Goal: Information Seeking & Learning: Learn about a topic

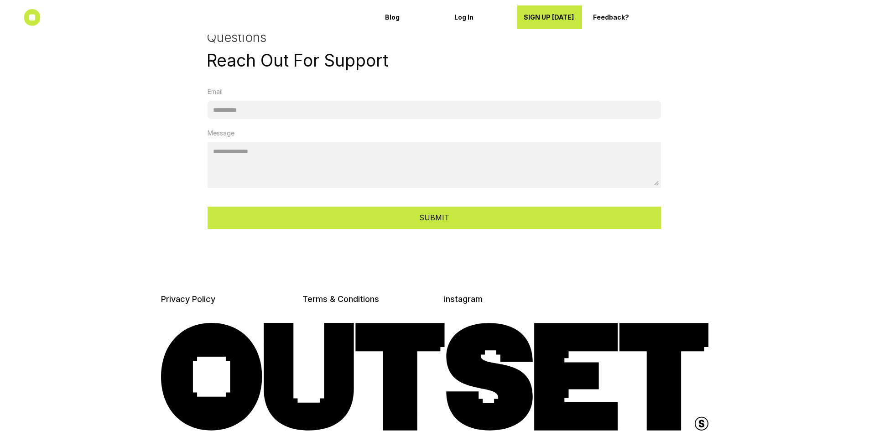
scroll to position [2401, 0]
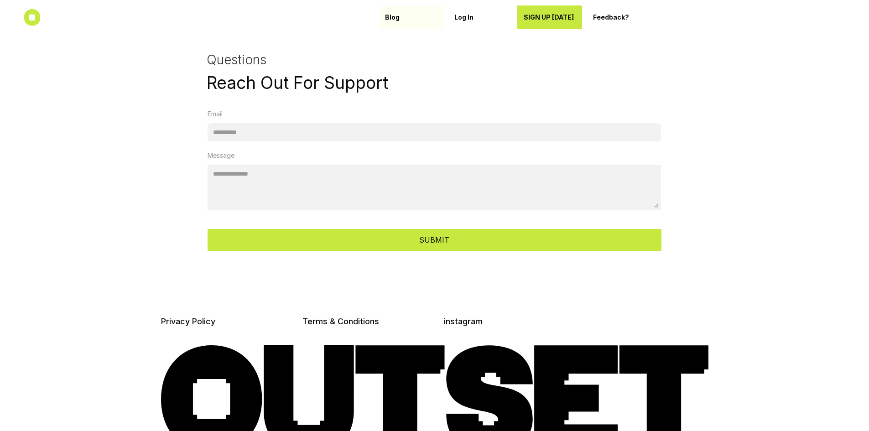
click at [395, 19] on p "Blog" at bounding box center [411, 18] width 52 height 8
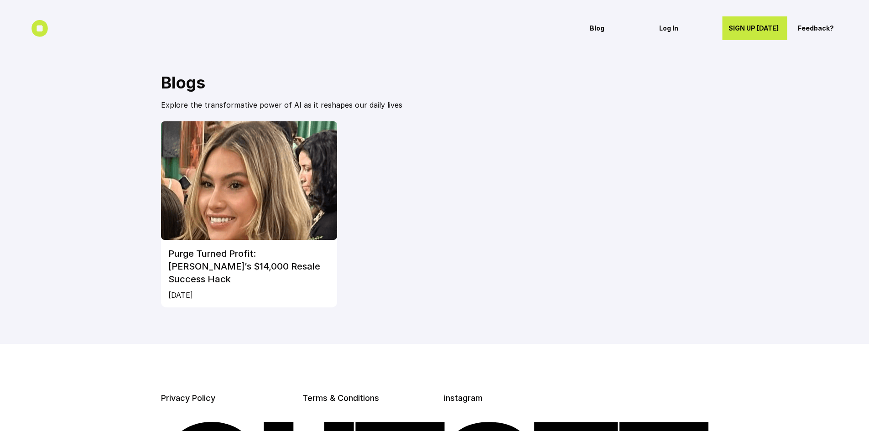
click at [285, 167] on img at bounding box center [249, 180] width 177 height 119
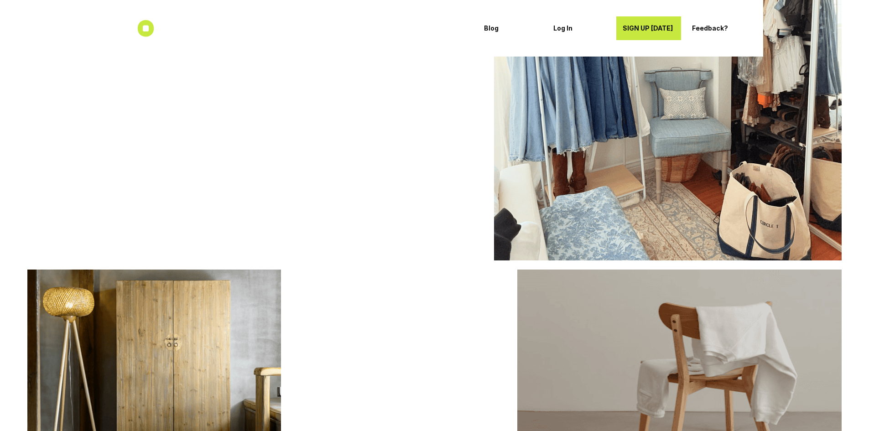
scroll to position [1784, 0]
